Goal: Transaction & Acquisition: Book appointment/travel/reservation

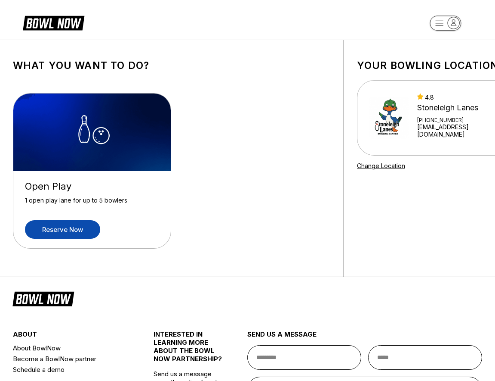
click at [61, 226] on link "Reserve now" at bounding box center [62, 229] width 75 height 19
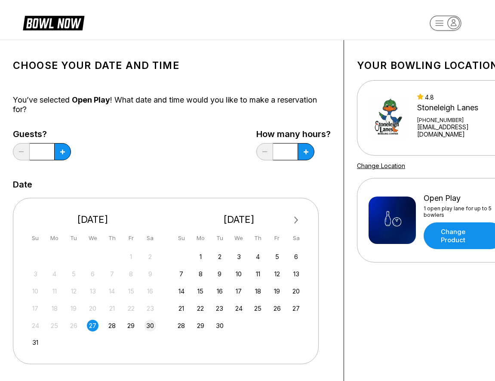
click at [151, 324] on div "30" at bounding box center [151, 325] width 12 height 12
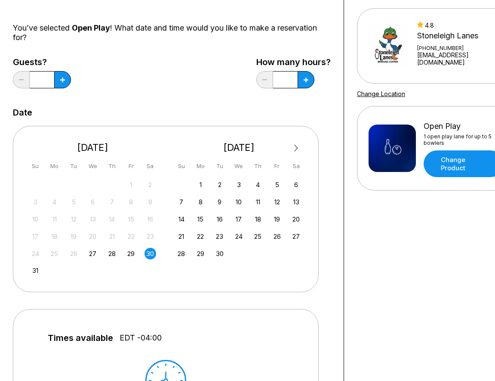
scroll to position [72, 0]
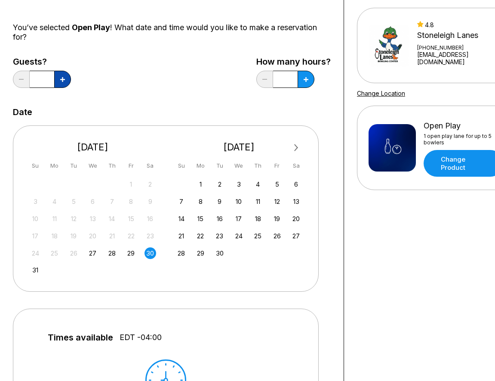
click at [68, 84] on button at bounding box center [62, 79] width 17 height 17
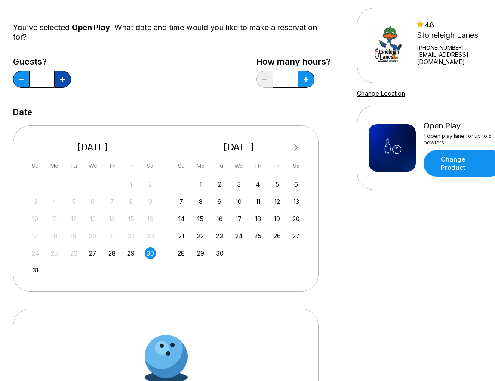
click at [66, 82] on button at bounding box center [62, 79] width 17 height 17
type input "*"
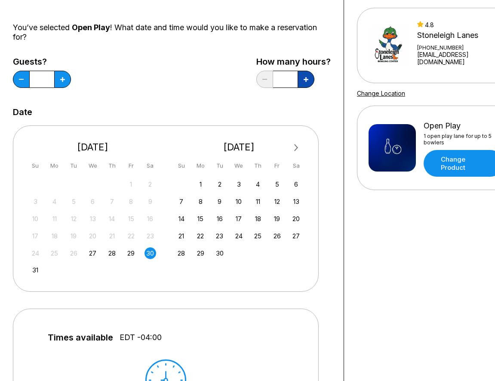
click at [71, 82] on button at bounding box center [62, 79] width 17 height 17
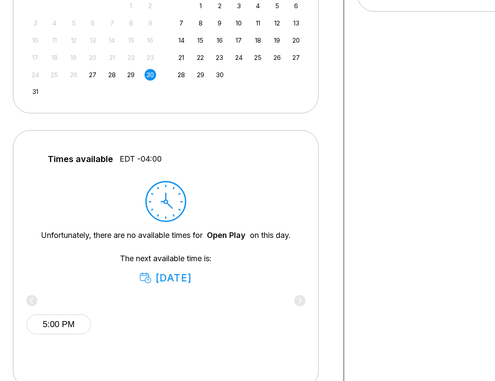
scroll to position [255, 0]
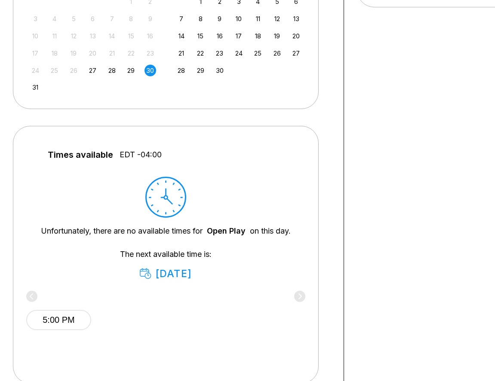
click at [108, 146] on div "Times available EDT -04:00 Unfortunately, there are no available times for Open…" at bounding box center [166, 254] width 306 height 257
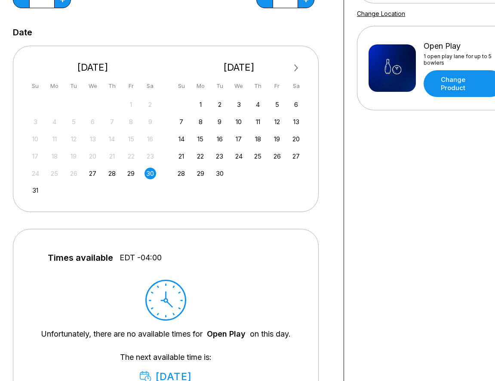
scroll to position [143, 0]
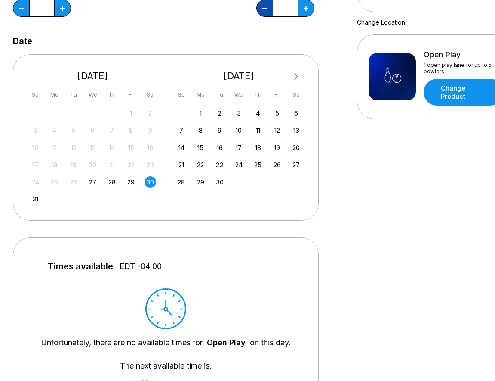
click at [30, 13] on button at bounding box center [21, 8] width 17 height 17
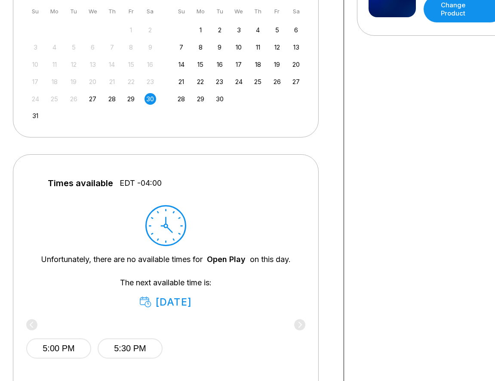
scroll to position [216, 0]
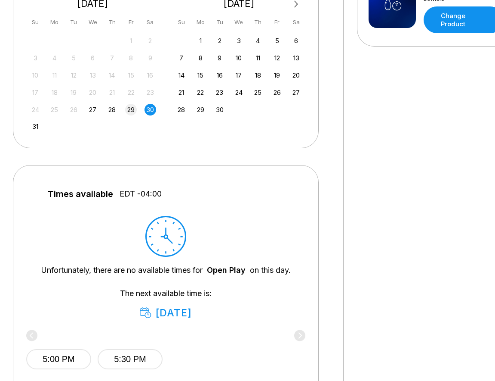
click at [130, 110] on div "29" at bounding box center [131, 110] width 12 height 12
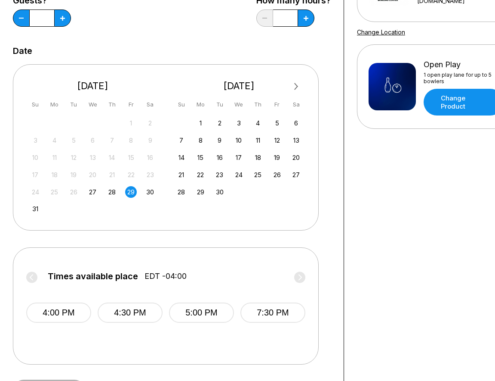
scroll to position [132, 0]
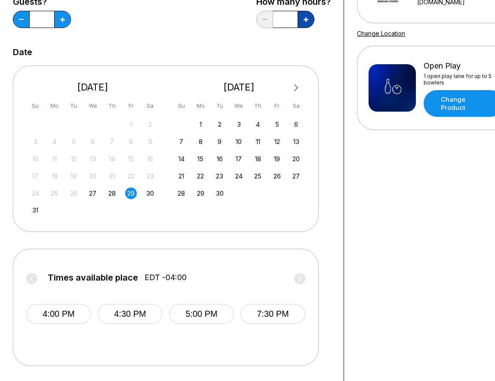
click at [65, 20] on icon at bounding box center [62, 19] width 5 height 5
click at [34, 208] on div "31" at bounding box center [36, 210] width 12 height 12
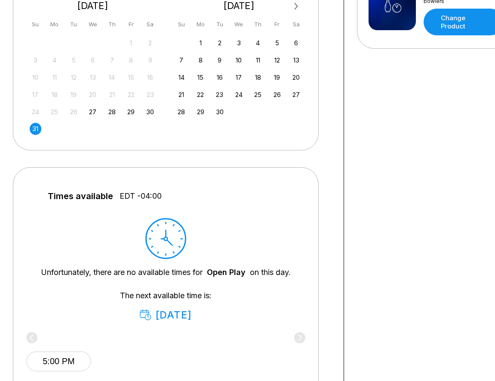
scroll to position [205, 0]
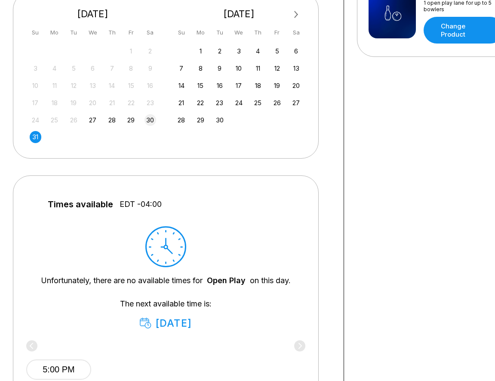
click at [147, 121] on div "30" at bounding box center [151, 120] width 12 height 12
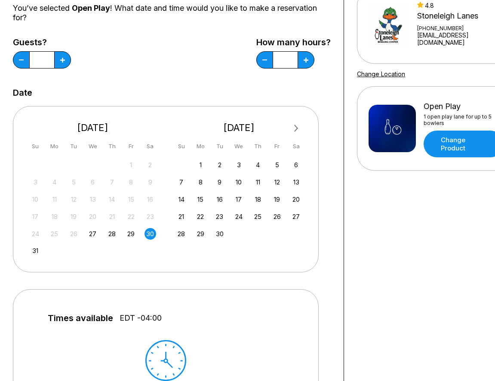
scroll to position [77, 0]
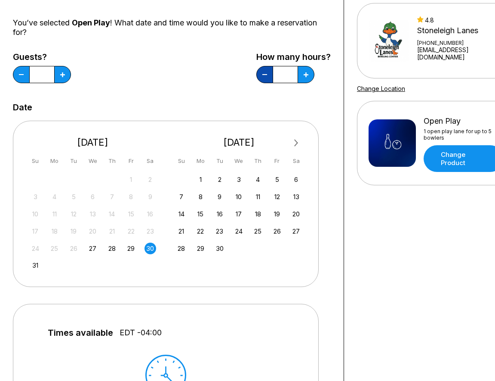
click at [30, 73] on button at bounding box center [21, 74] width 17 height 17
type input "*"
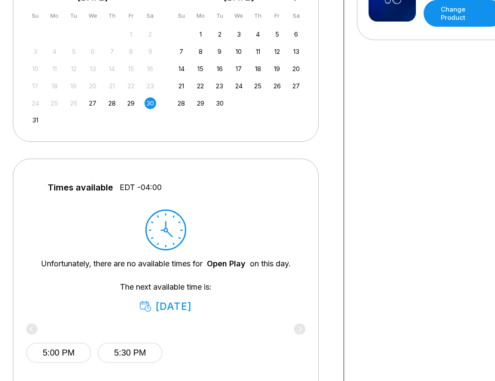
scroll to position [190, 0]
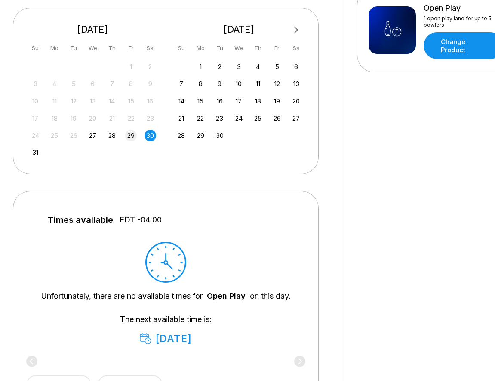
click at [131, 136] on div "29" at bounding box center [131, 136] width 12 height 12
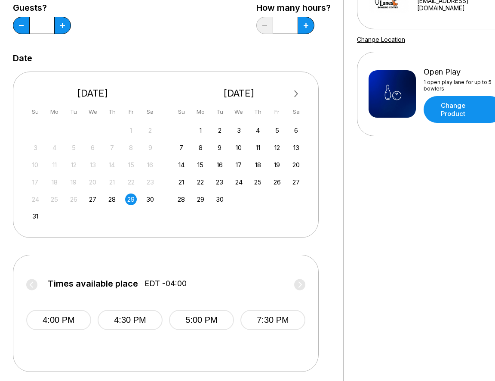
scroll to position [127, 0]
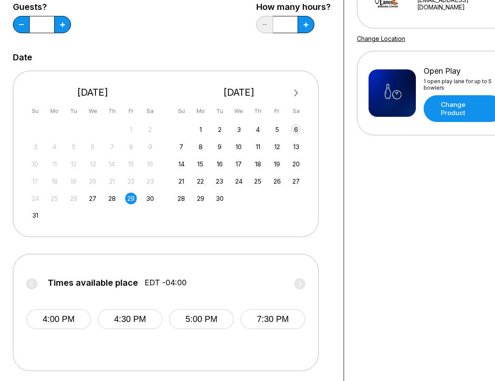
click at [295, 129] on div "6" at bounding box center [297, 130] width 12 height 12
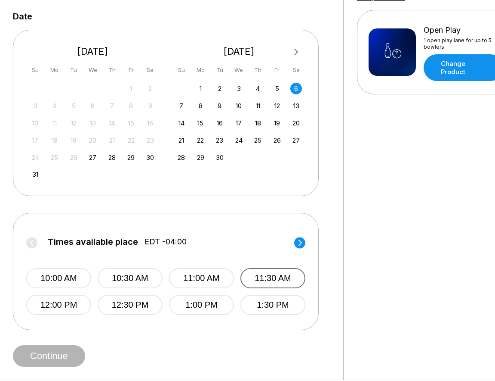
scroll to position [171, 0]
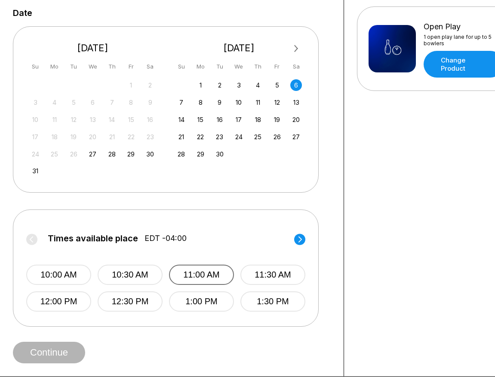
click at [222, 272] on button "11:00 AM" at bounding box center [201, 274] width 65 height 20
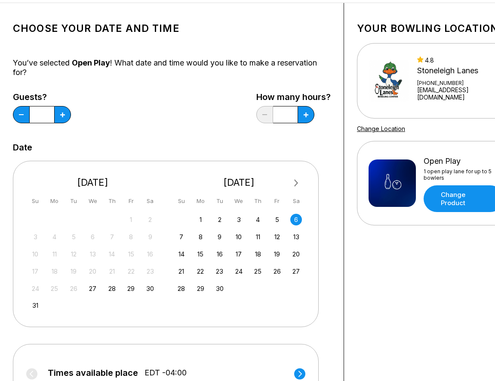
scroll to position [31, 0]
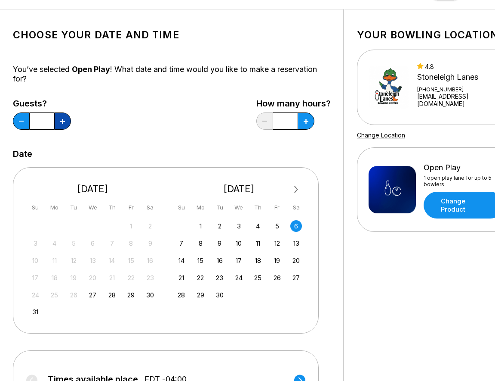
click at [65, 121] on icon at bounding box center [62, 121] width 5 height 5
type input "*"
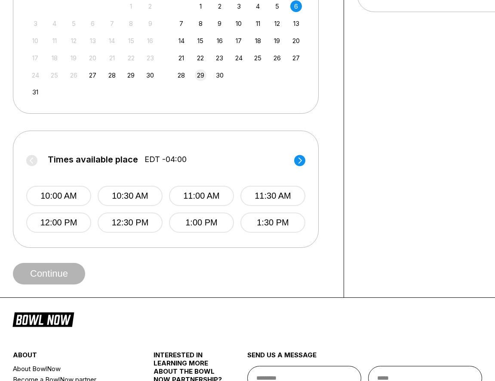
scroll to position [256, 0]
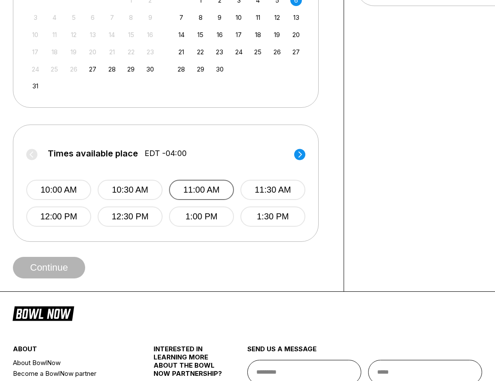
click at [198, 196] on button "11:00 AM" at bounding box center [201, 190] width 65 height 20
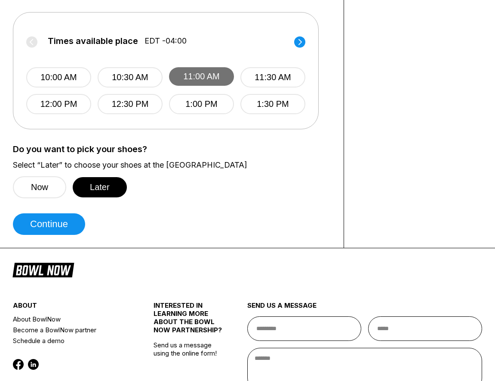
scroll to position [370, 0]
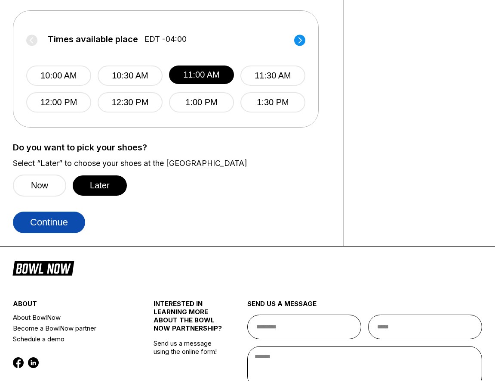
click at [60, 224] on button "Continue" at bounding box center [49, 222] width 72 height 22
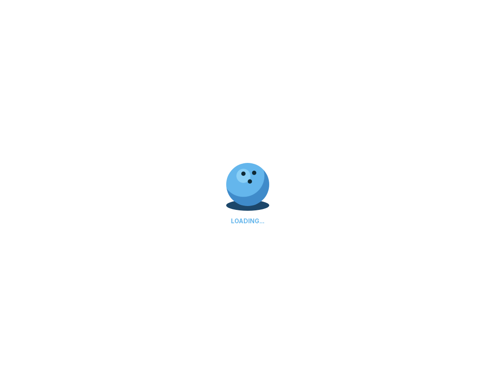
scroll to position [0, 0]
select select "**"
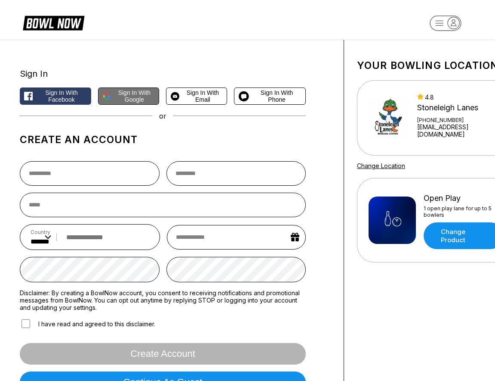
click at [138, 94] on span "Sign in with Google" at bounding box center [135, 96] width 40 height 14
click at [97, 173] on input "text" at bounding box center [90, 173] width 140 height 25
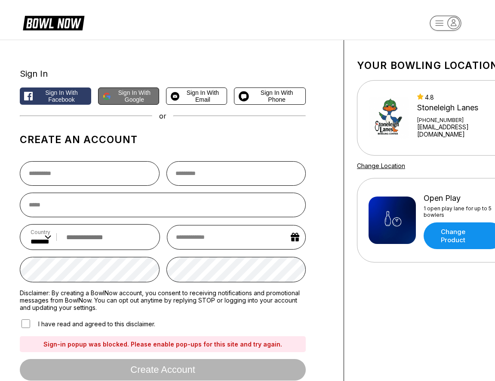
click at [139, 97] on span "Sign in with Google" at bounding box center [135, 96] width 40 height 14
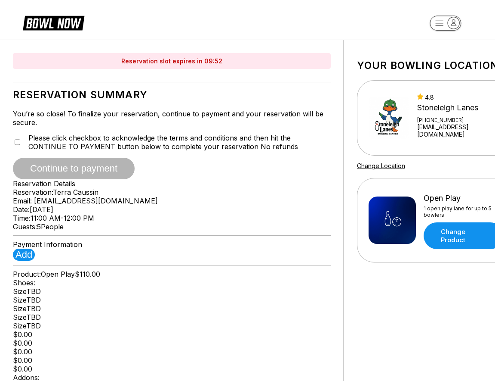
type input "**********"
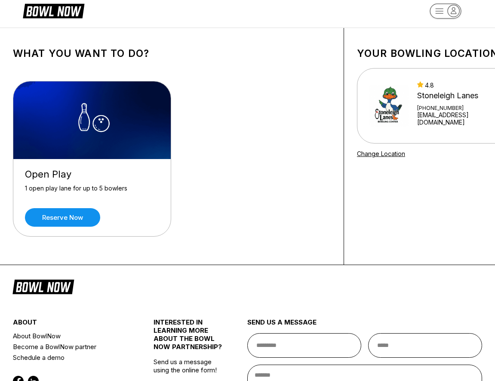
scroll to position [14, 0]
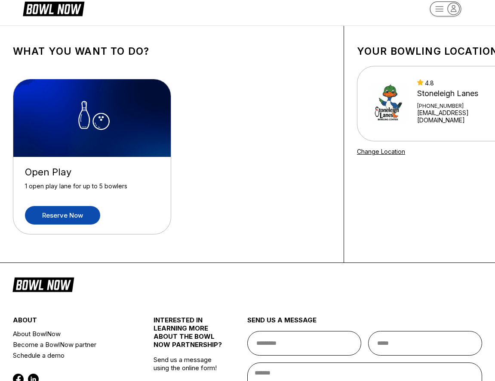
click at [75, 218] on link "Reserve now" at bounding box center [62, 215] width 75 height 19
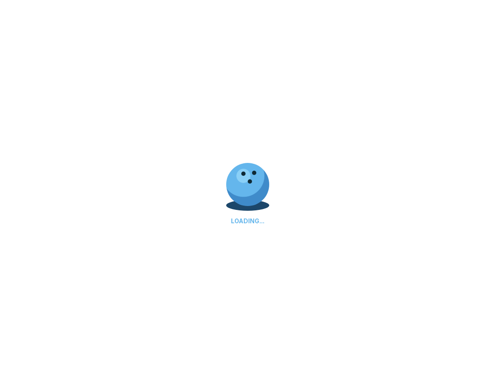
scroll to position [0, 0]
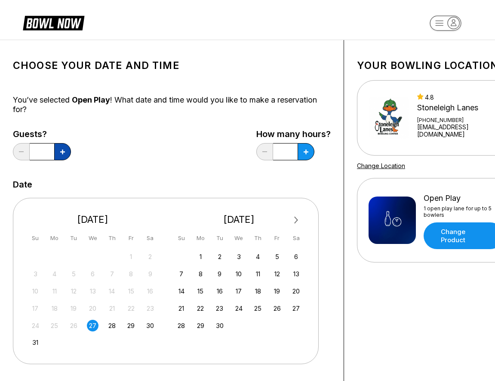
click at [59, 153] on button at bounding box center [62, 151] width 17 height 17
type input "*"
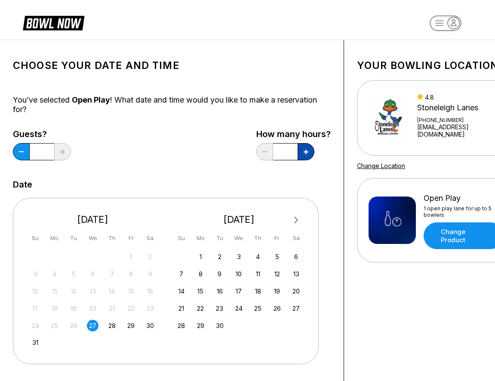
click at [65, 152] on icon at bounding box center [62, 151] width 5 height 5
type input "***"
click at [301, 260] on div "1 2 3 4 5 6" at bounding box center [239, 256] width 129 height 13
click at [298, 255] on div "6" at bounding box center [297, 257] width 12 height 12
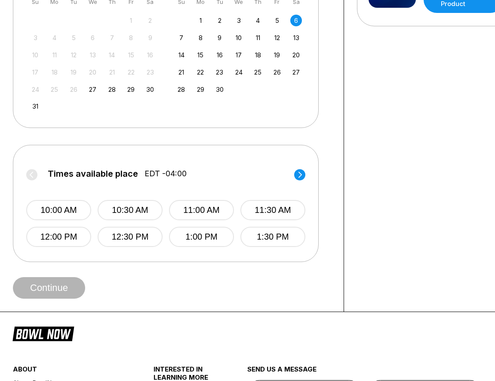
scroll to position [241, 0]
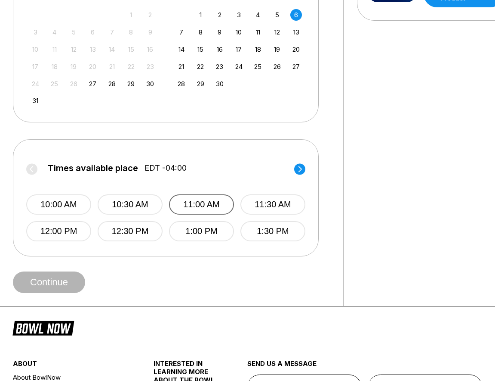
click at [207, 204] on button "11:00 AM" at bounding box center [201, 204] width 65 height 20
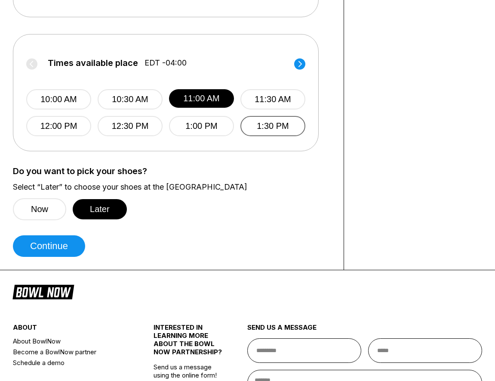
scroll to position [348, 0]
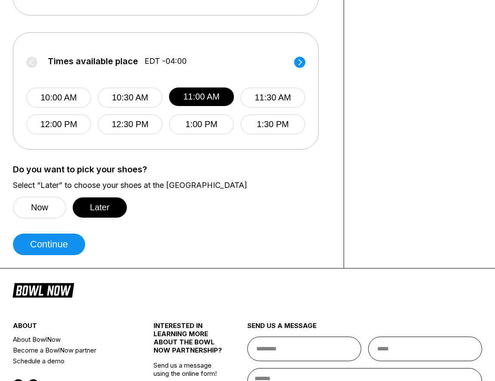
click at [297, 63] on circle at bounding box center [299, 61] width 11 height 11
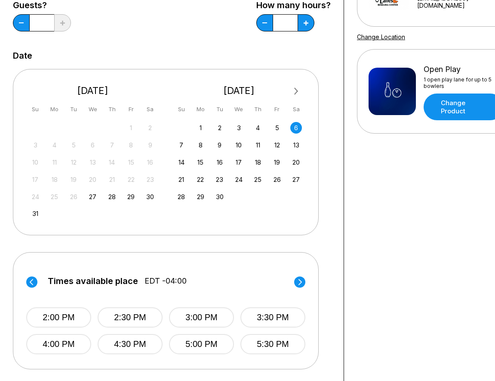
scroll to position [127, 0]
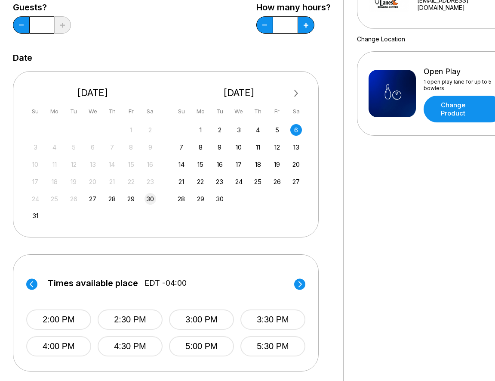
click at [152, 198] on div "30" at bounding box center [151, 199] width 12 height 12
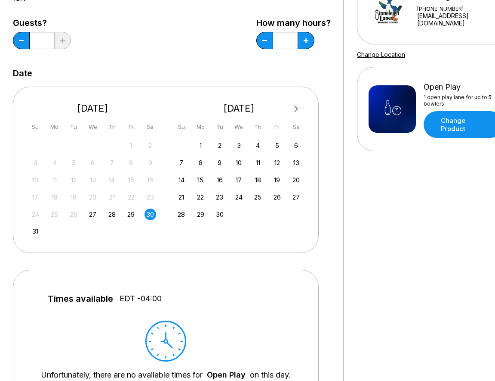
scroll to position [108, 0]
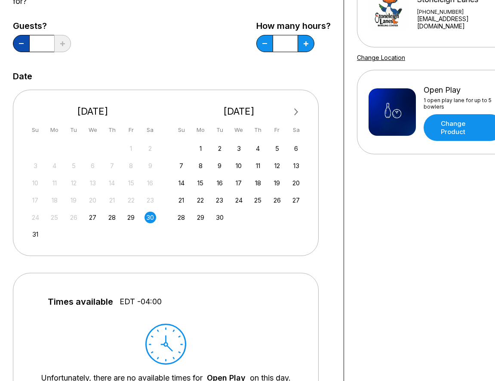
click at [23, 47] on button at bounding box center [21, 43] width 17 height 17
type input "*"
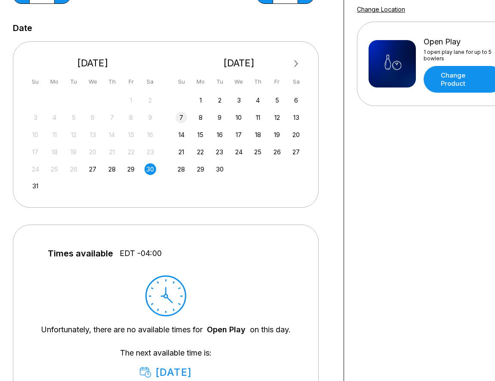
scroll to position [150, 0]
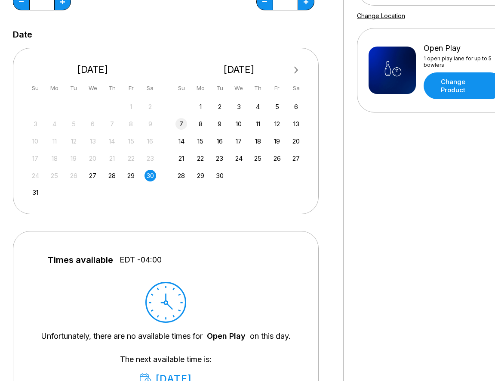
click at [183, 125] on div "7" at bounding box center [182, 124] width 12 height 12
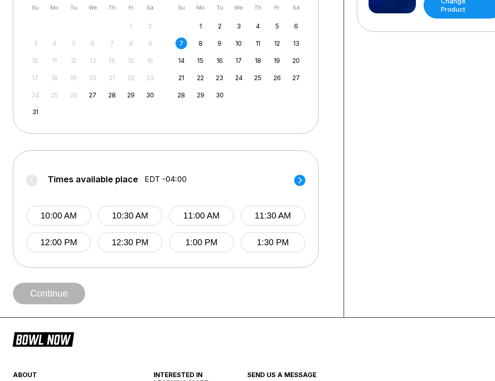
scroll to position [234, 0]
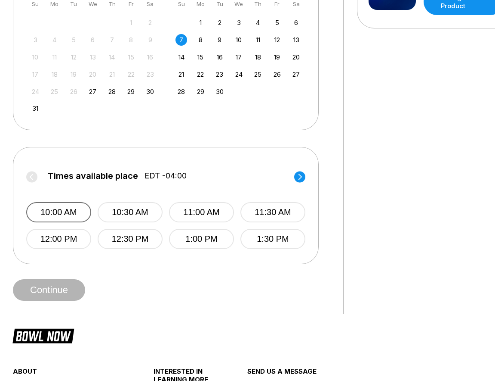
click at [69, 213] on button "10:00 AM" at bounding box center [58, 212] width 65 height 20
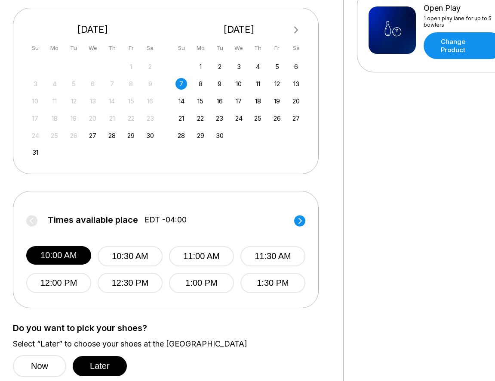
scroll to position [200, 0]
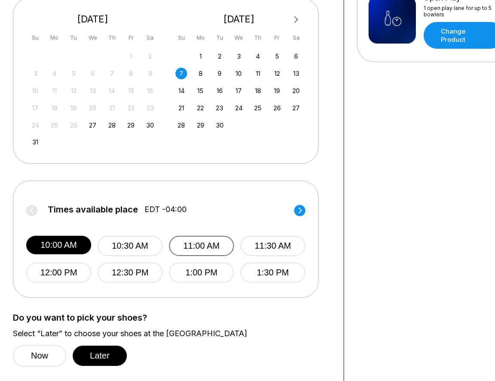
click at [214, 242] on button "11:00 AM" at bounding box center [201, 245] width 65 height 20
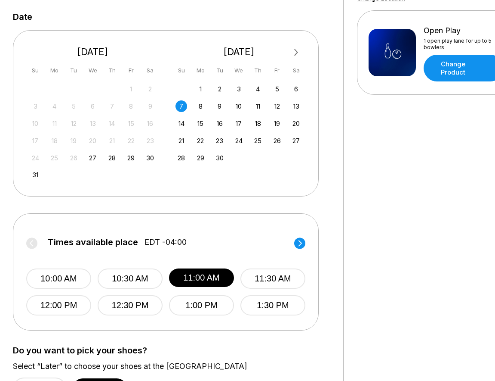
scroll to position [169, 0]
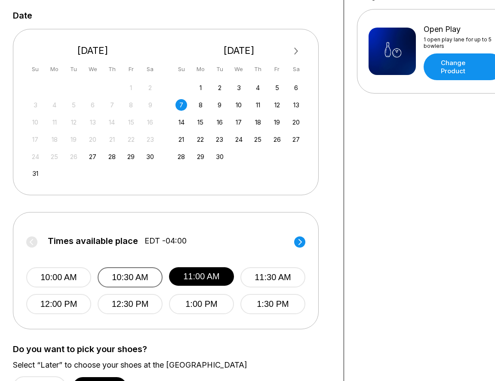
click at [123, 278] on button "10:30 AM" at bounding box center [130, 277] width 65 height 20
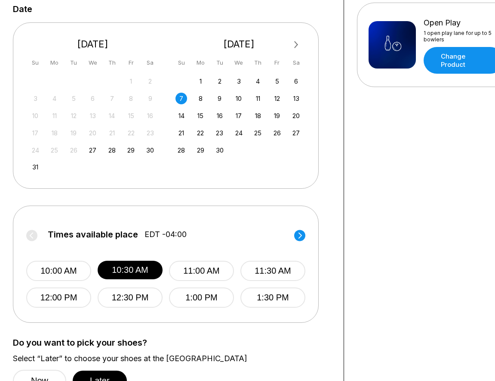
scroll to position [177, 0]
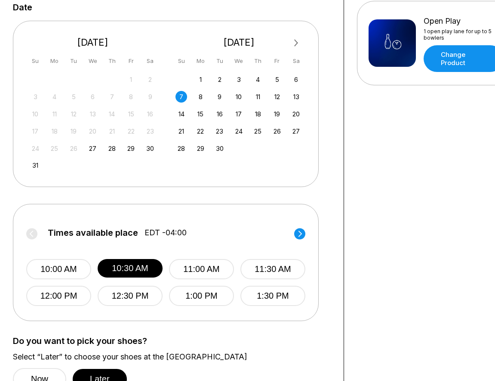
click at [297, 231] on circle at bounding box center [299, 233] width 11 height 11
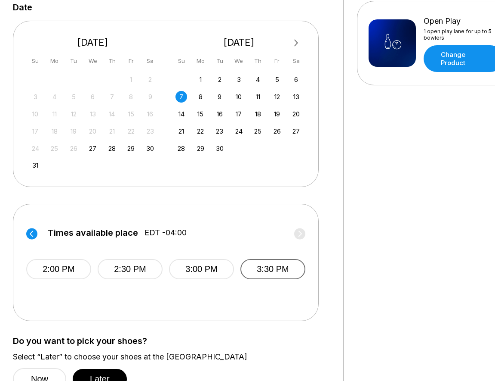
click at [269, 275] on button "3:30 PM" at bounding box center [273, 269] width 65 height 20
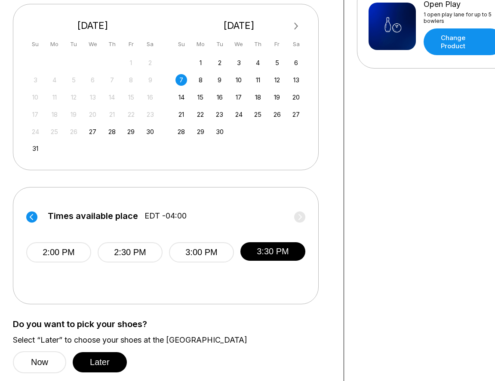
scroll to position [200, 0]
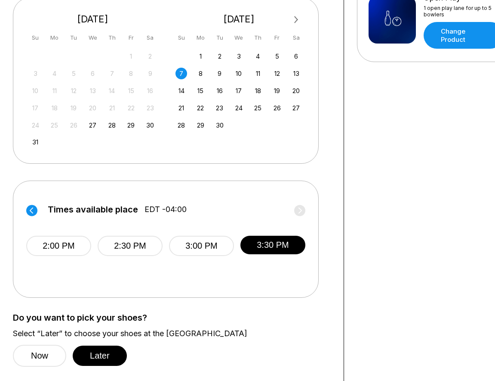
click at [298, 209] on label "Times available place EDT -04:00" at bounding box center [165, 211] width 279 height 14
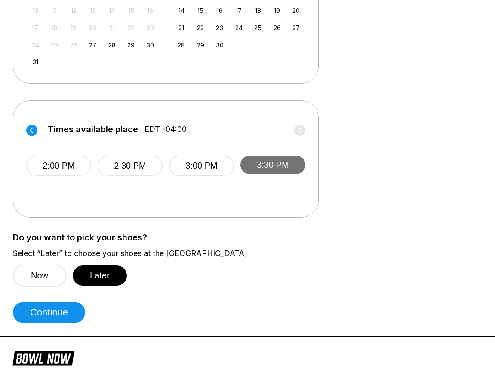
scroll to position [282, 0]
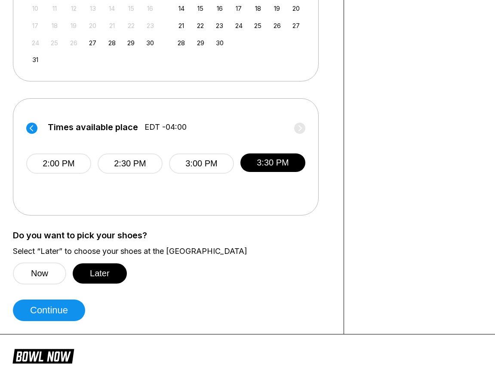
click at [59, 320] on div "Choose your Date and time You’ve selected Open Play ! What date and time would …" at bounding box center [172, 46] width 344 height 576
click at [59, 310] on button "Continue" at bounding box center [49, 310] width 72 height 22
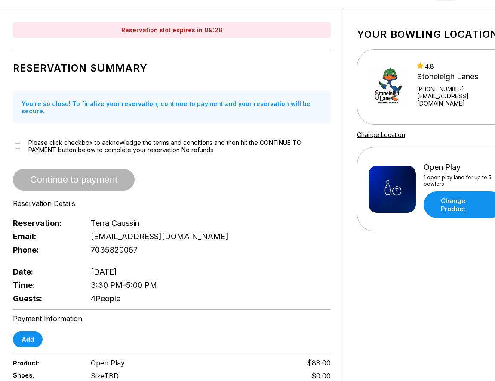
scroll to position [0, 0]
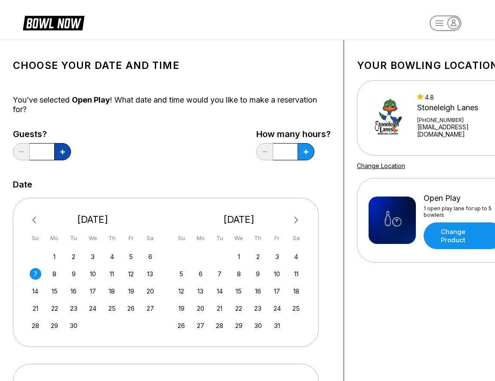
click at [65, 151] on button at bounding box center [62, 151] width 17 height 17
type input "*"
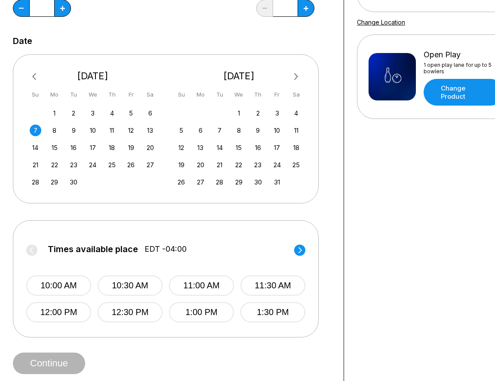
scroll to position [144, 0]
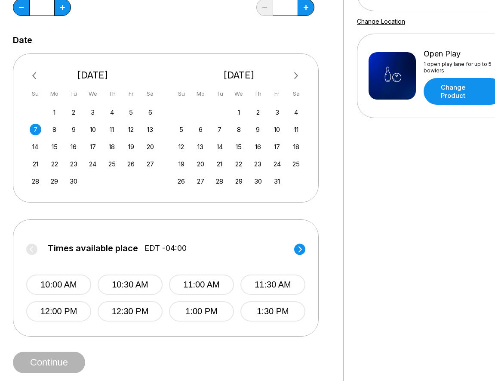
click at [303, 249] on circle at bounding box center [299, 248] width 11 height 11
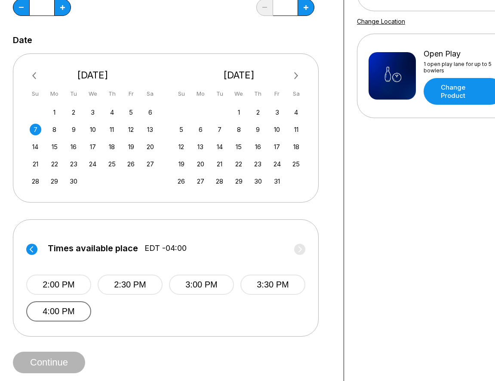
click at [72, 311] on button "4:00 PM" at bounding box center [58, 311] width 65 height 20
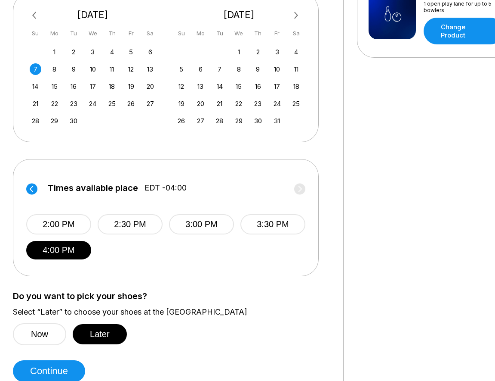
scroll to position [205, 0]
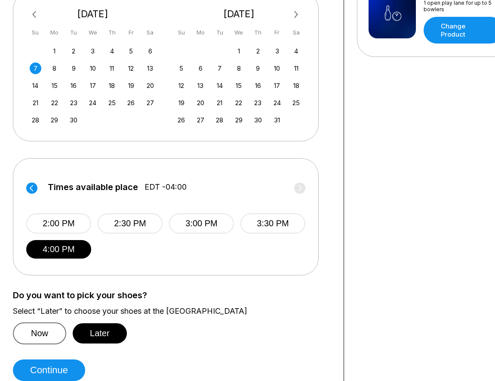
click at [48, 333] on button "Now" at bounding box center [39, 333] width 53 height 22
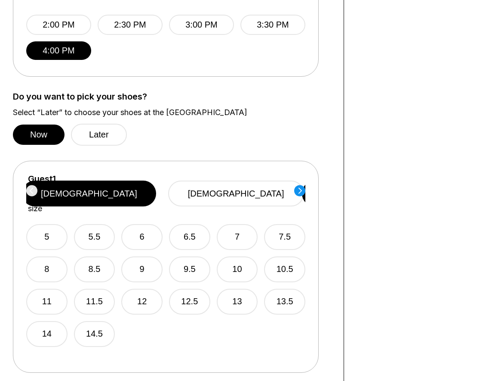
scroll to position [413, 0]
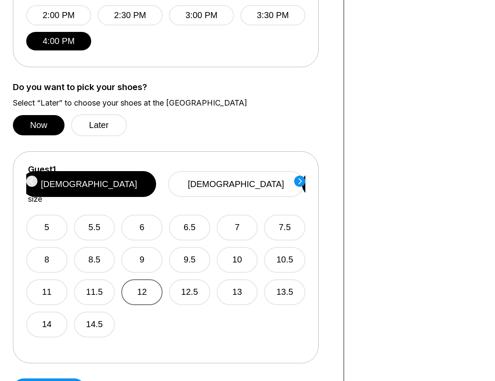
click at [150, 279] on button "12" at bounding box center [141, 292] width 41 height 26
click at [299, 185] on circle at bounding box center [299, 180] width 11 height 11
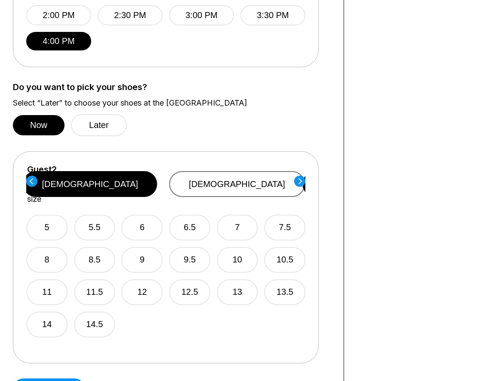
click at [260, 182] on button "[DEMOGRAPHIC_DATA]" at bounding box center [237, 184] width 136 height 26
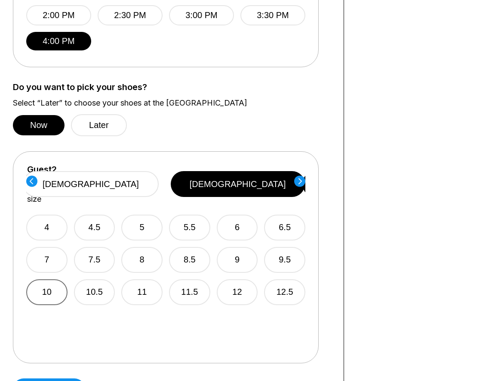
click at [49, 279] on button "10" at bounding box center [46, 292] width 41 height 26
click at [300, 183] on icon at bounding box center [300, 181] width 3 height 6
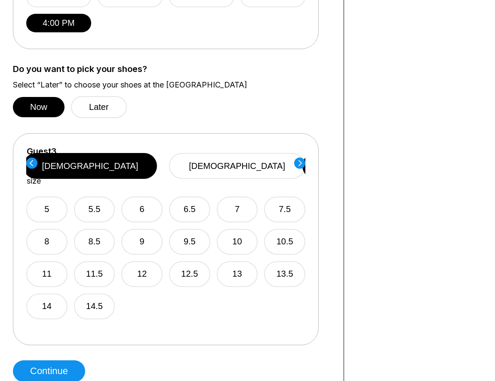
scroll to position [433, 0]
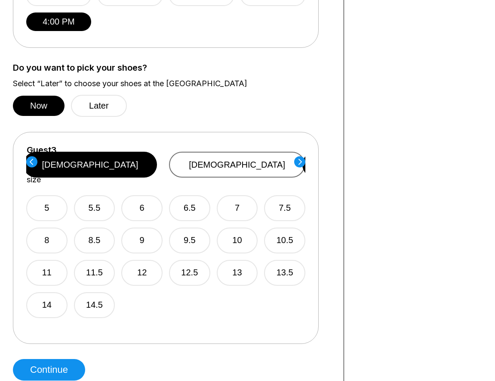
click at [230, 155] on button "[DEMOGRAPHIC_DATA]" at bounding box center [237, 165] width 136 height 26
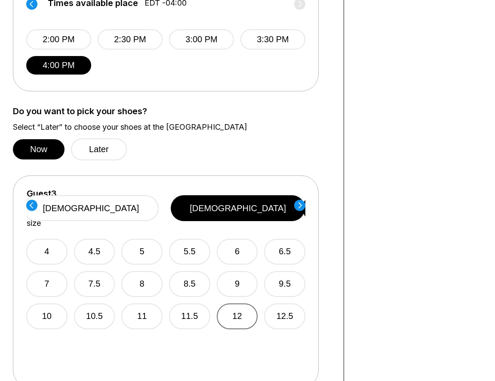
scroll to position [368, 0]
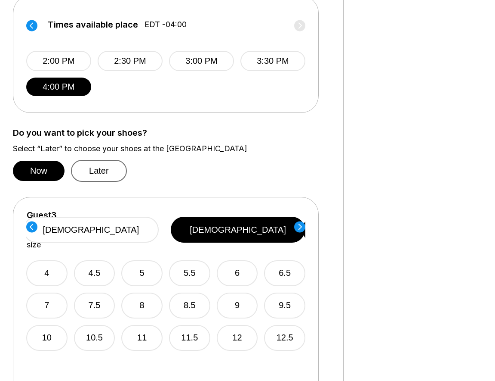
click at [112, 175] on button "Later" at bounding box center [99, 171] width 56 height 22
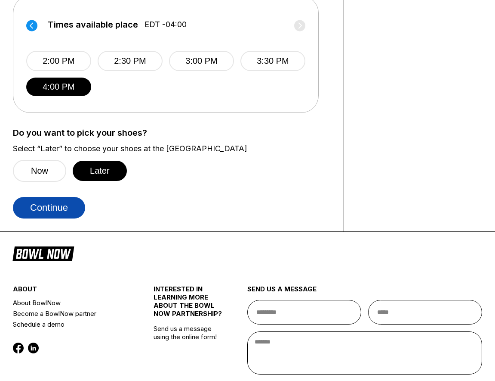
click at [62, 210] on button "Continue" at bounding box center [49, 208] width 72 height 22
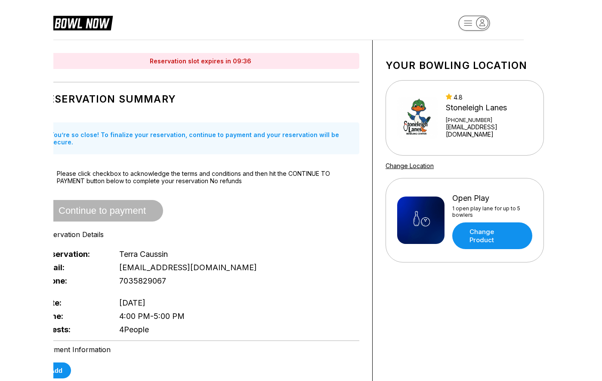
scroll to position [0, 0]
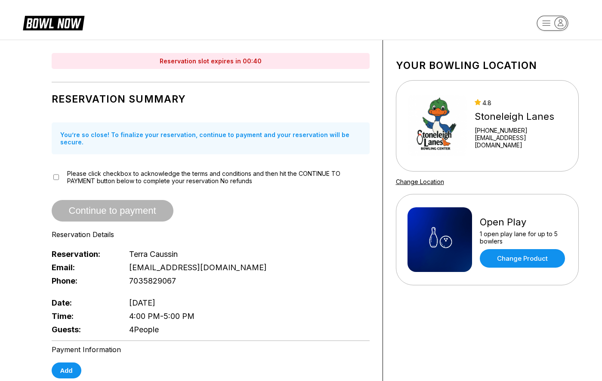
click at [185, 214] on div "Reservation Summary You’re so close! To finalize your reservation, continue to …" at bounding box center [211, 211] width 318 height 249
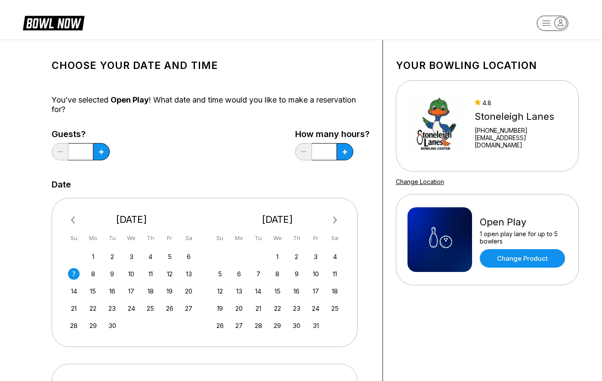
click at [74, 276] on div "7" at bounding box center [74, 274] width 12 height 12
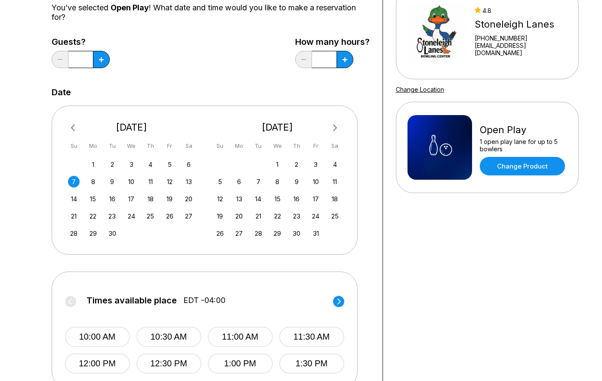
scroll to position [87, 0]
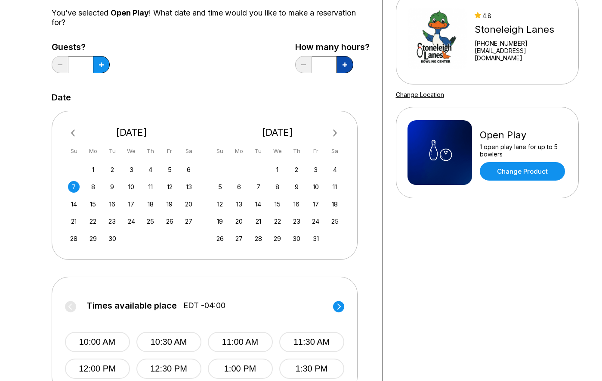
click at [104, 63] on icon at bounding box center [101, 64] width 5 height 5
type input "***"
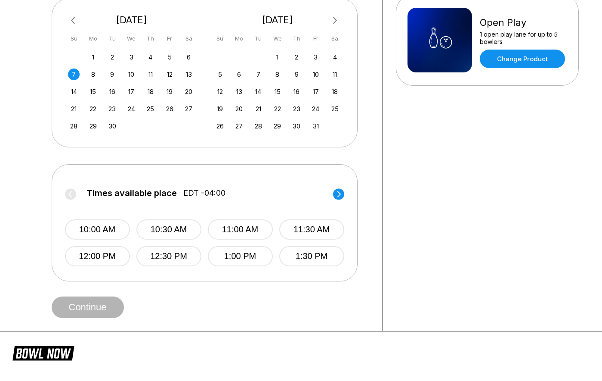
scroll to position [201, 0]
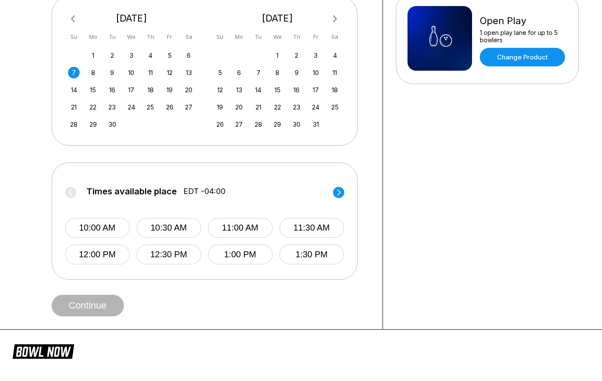
click at [339, 194] on circle at bounding box center [338, 191] width 11 height 11
click at [339, 192] on label "Times available place EDT -04:00" at bounding box center [204, 193] width 279 height 14
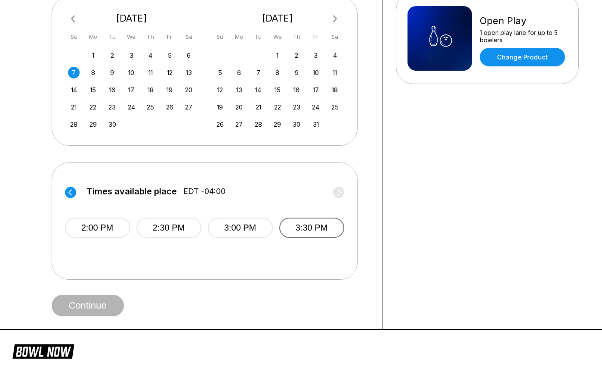
click at [318, 232] on button "3:30 PM" at bounding box center [311, 227] width 65 height 20
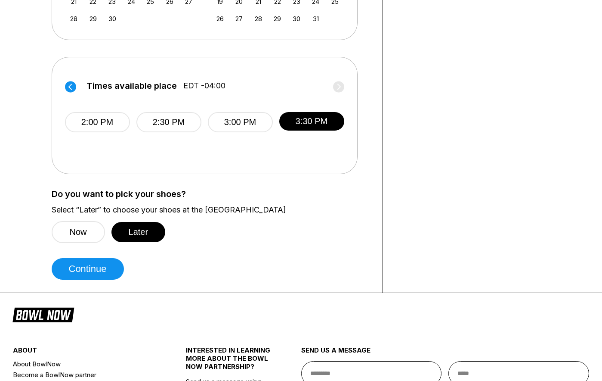
scroll to position [309, 0]
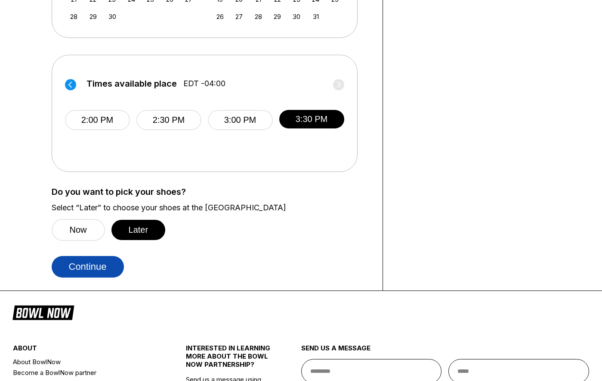
click at [100, 268] on button "Continue" at bounding box center [88, 267] width 72 height 22
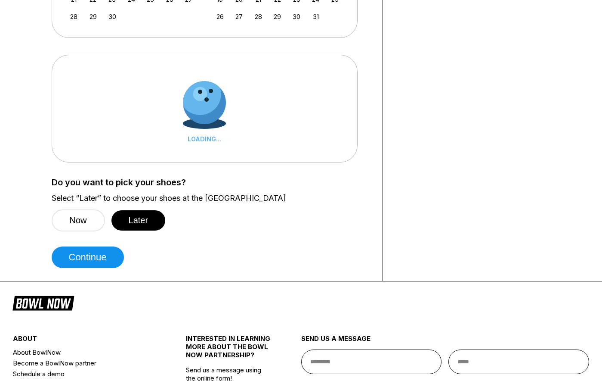
scroll to position [0, 0]
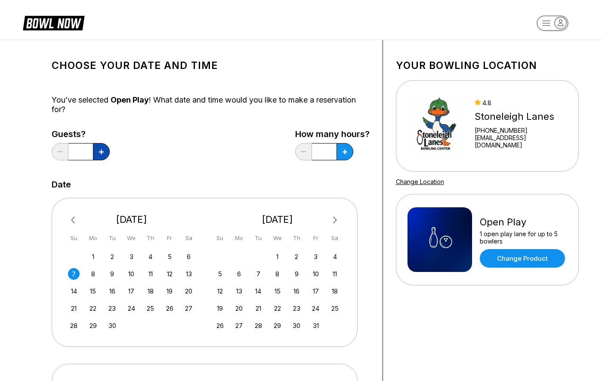
click at [103, 152] on icon at bounding box center [101, 151] width 5 height 5
type input "*"
click at [104, 152] on icon at bounding box center [101, 151] width 5 height 5
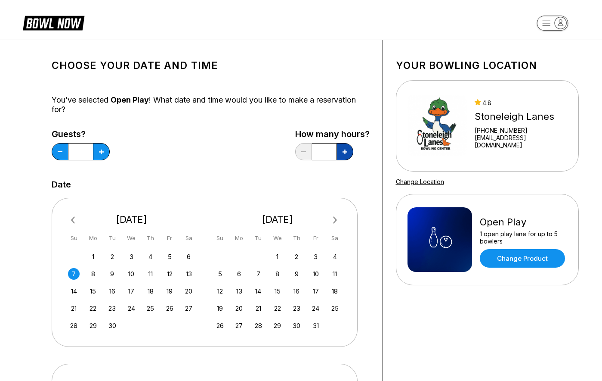
type input "***"
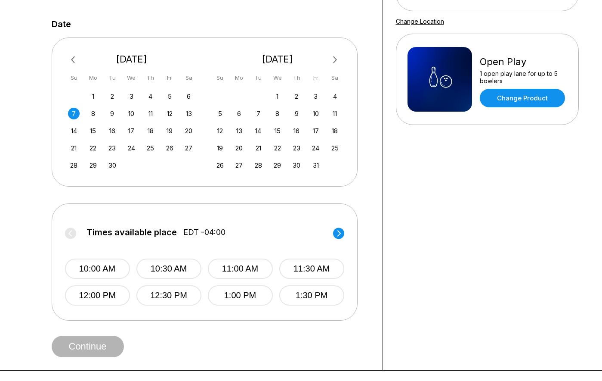
scroll to position [196, 0]
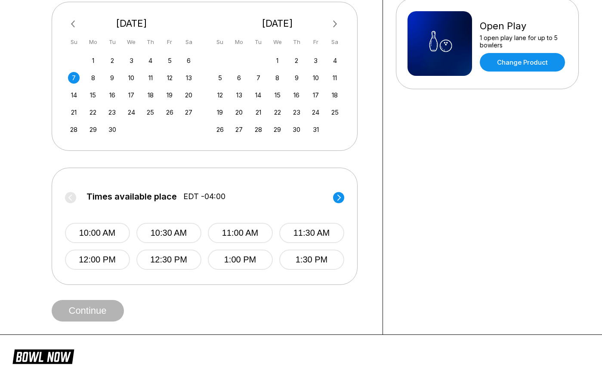
click at [334, 199] on circle at bounding box center [338, 197] width 11 height 11
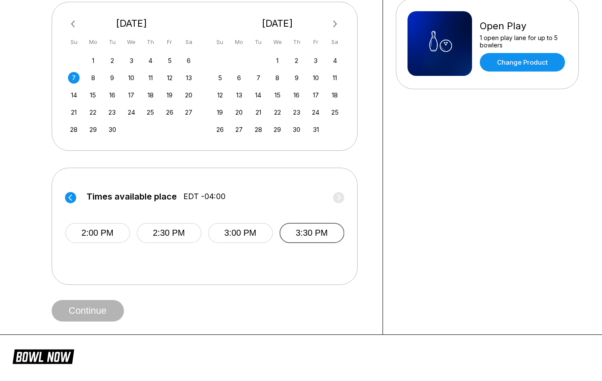
click at [328, 231] on button "3:30 PM" at bounding box center [311, 233] width 65 height 20
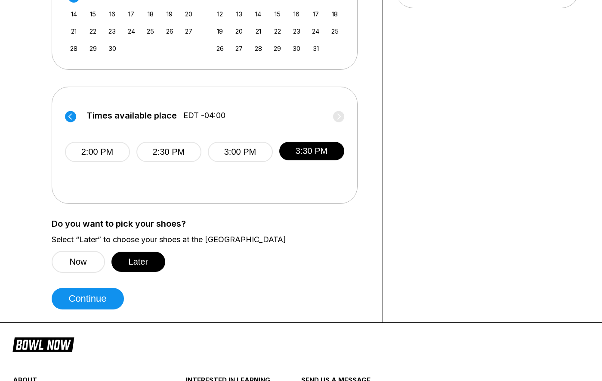
scroll to position [283, 0]
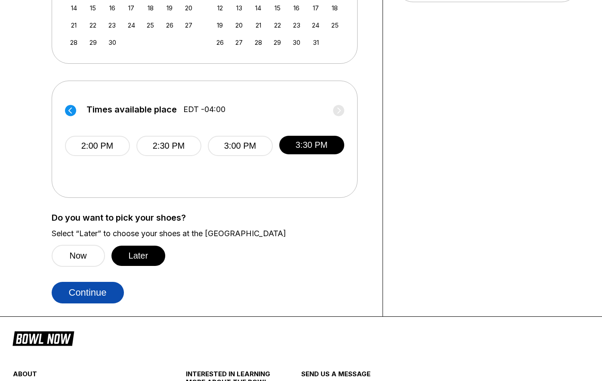
click at [96, 284] on button "Continue" at bounding box center [88, 293] width 72 height 22
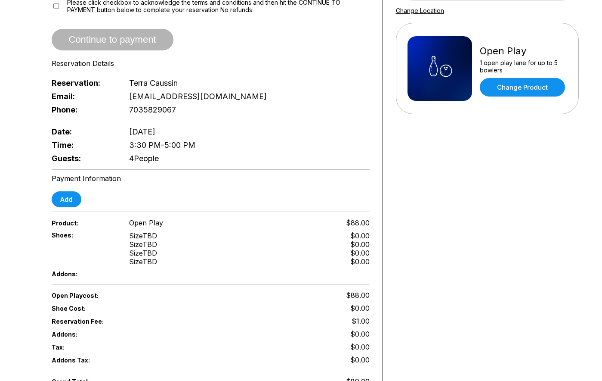
scroll to position [151, 0]
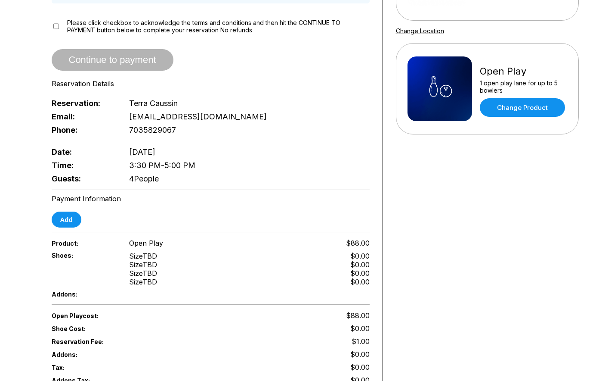
click at [131, 61] on div "Continue to payment" at bounding box center [211, 60] width 318 height 22
click at [139, 56] on span "Continue to payment" at bounding box center [113, 60] width 122 height 9
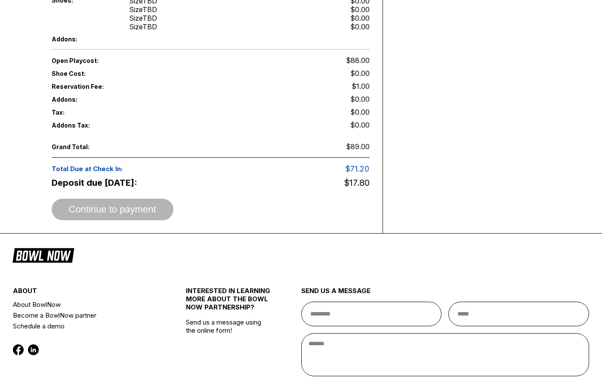
scroll to position [467, 0]
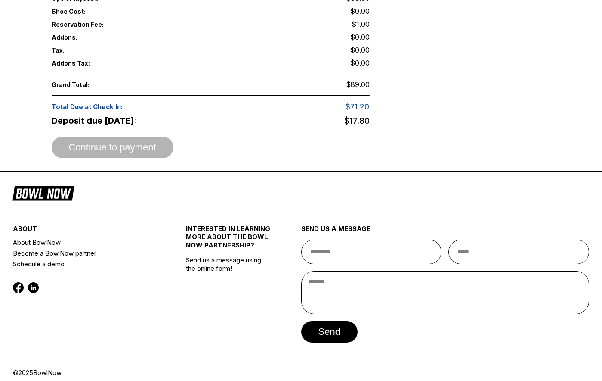
click at [135, 127] on div "Open Play cost: $88.00 Shoe Cost: $0.00 Reservation Fee: $1.00 Addons: $0.00 Ta…" at bounding box center [211, 75] width 318 height 166
click at [133, 137] on div "Continue to payment" at bounding box center [211, 147] width 318 height 22
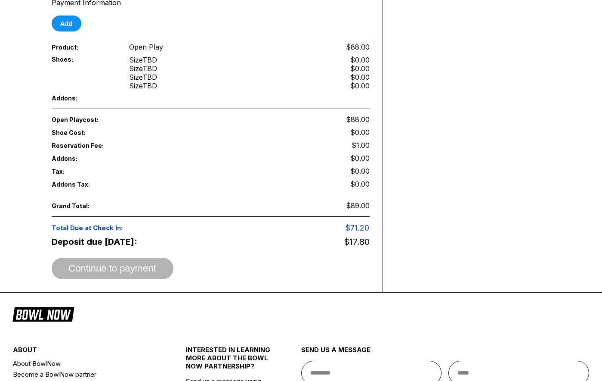
scroll to position [339, 0]
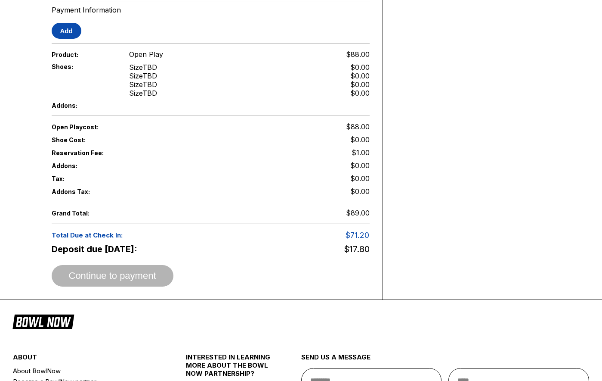
click at [71, 25] on button "Add" at bounding box center [67, 31] width 30 height 16
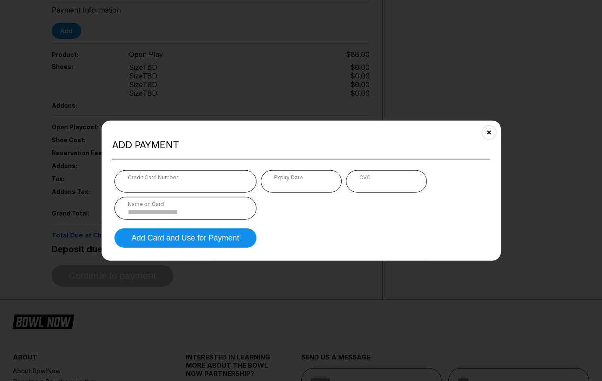
type input "*******"
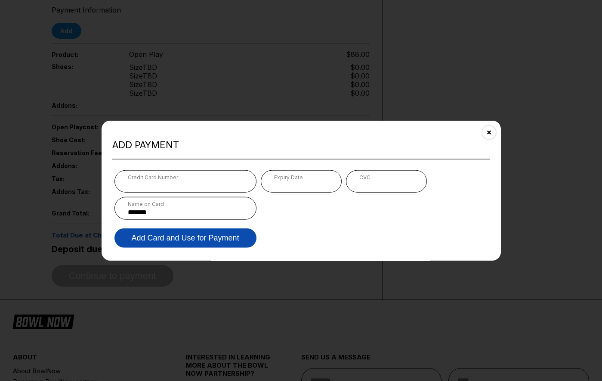
click at [217, 236] on button "Add Card and Use for Payment" at bounding box center [186, 237] width 142 height 19
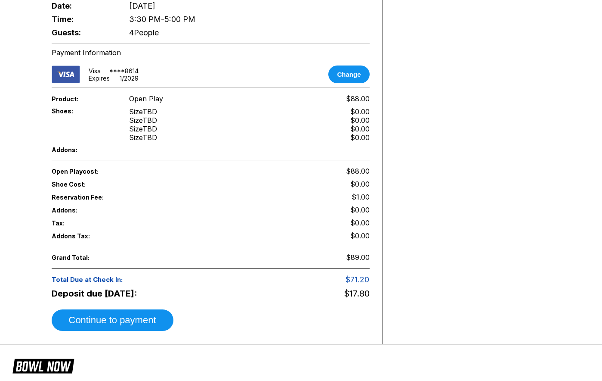
scroll to position [365, 0]
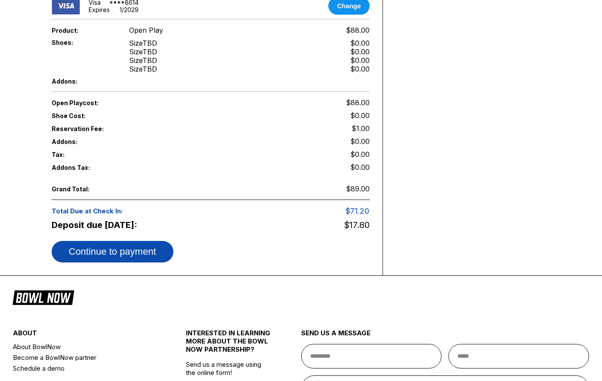
click at [111, 246] on button "Continue to payment" at bounding box center [113, 252] width 122 height 22
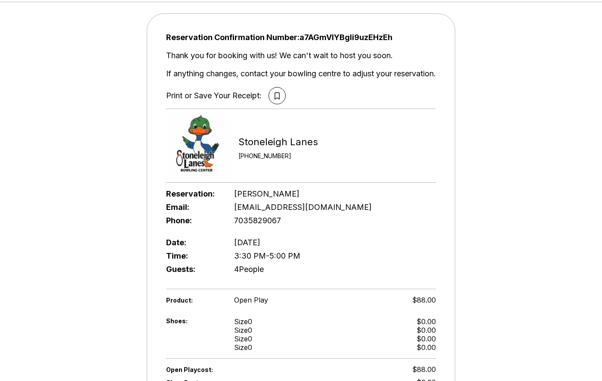
scroll to position [0, 0]
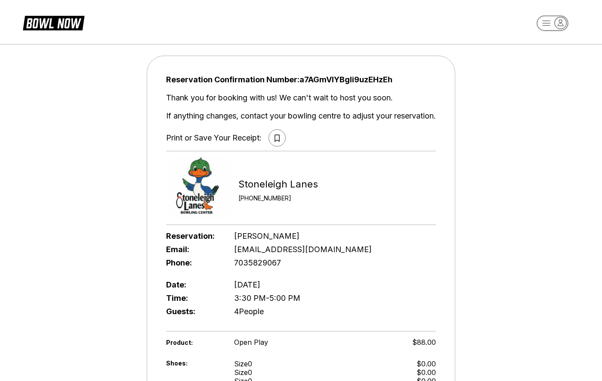
click at [277, 140] on icon at bounding box center [277, 137] width 5 height 7
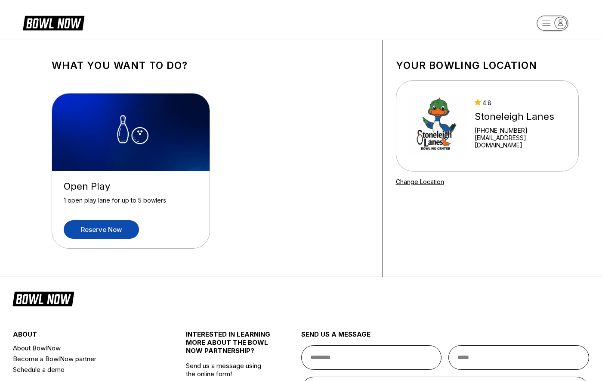
click at [119, 232] on link "Reserve now" at bounding box center [101, 229] width 75 height 19
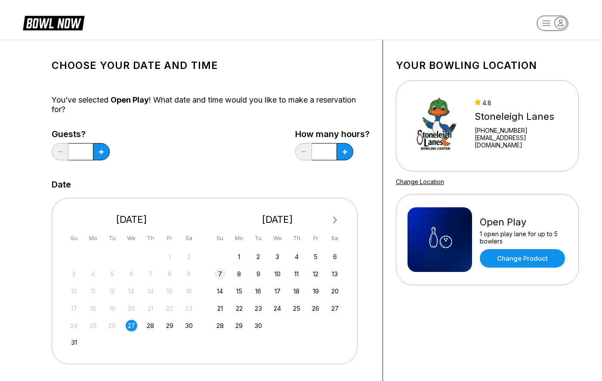
click at [219, 271] on div "7" at bounding box center [220, 274] width 12 height 12
click at [97, 152] on button at bounding box center [101, 151] width 17 height 17
type input "*"
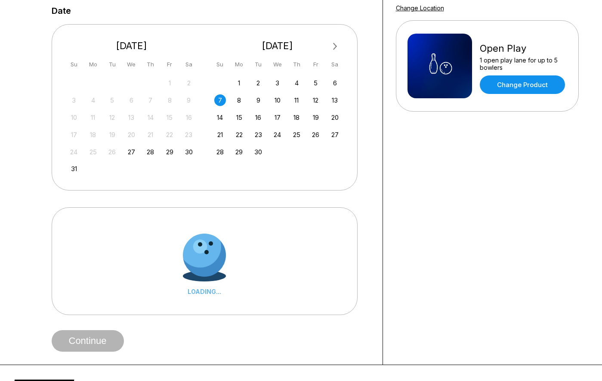
scroll to position [189, 0]
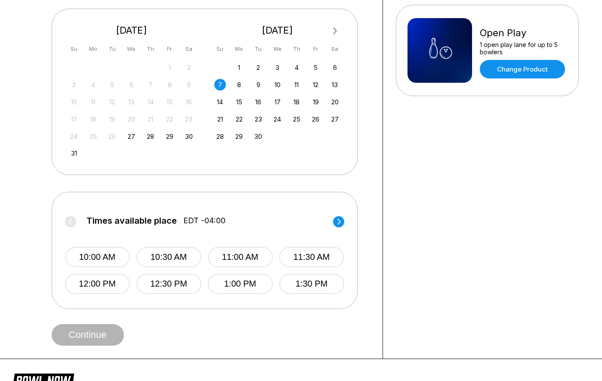
click at [341, 221] on circle at bounding box center [338, 221] width 11 height 11
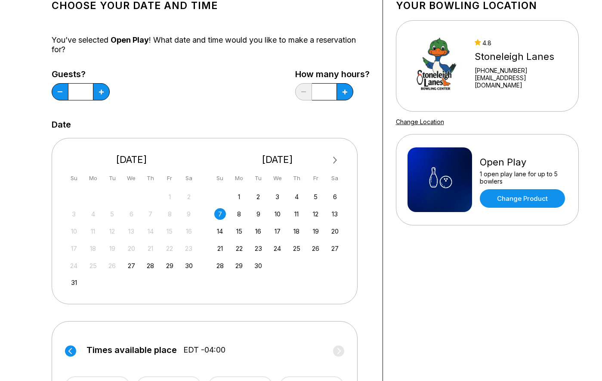
scroll to position [51, 0]
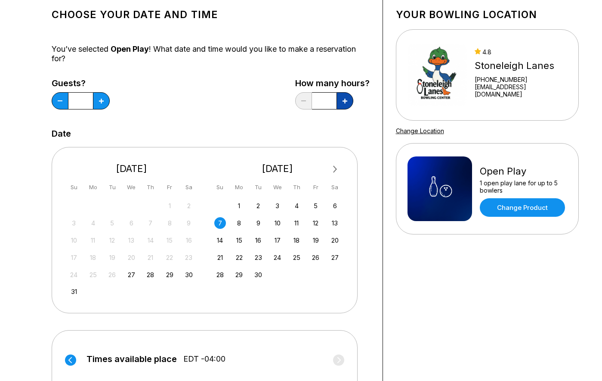
click at [110, 101] on button at bounding box center [101, 100] width 17 height 17
type input "***"
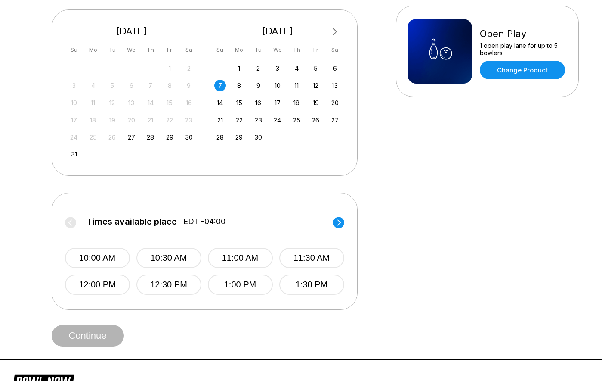
scroll to position [227, 0]
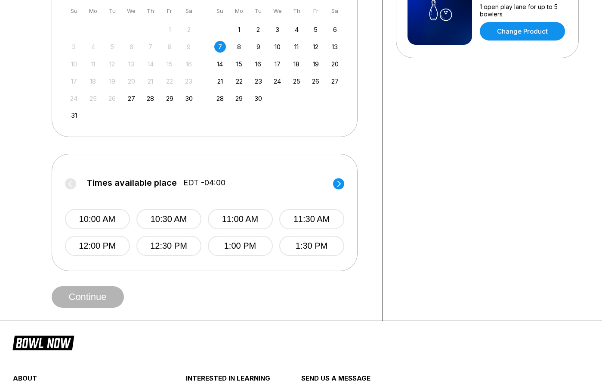
click at [338, 180] on circle at bounding box center [338, 183] width 11 height 11
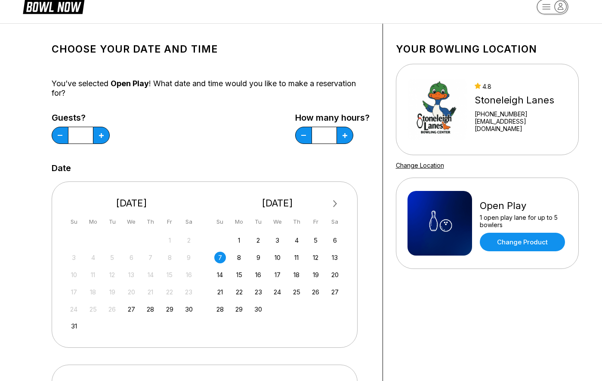
scroll to position [0, 0]
